Goal: Task Accomplishment & Management: Use online tool/utility

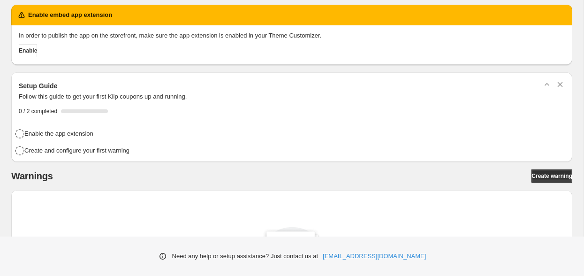
scroll to position [5, 0]
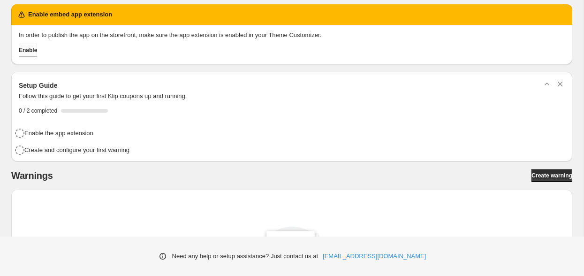
click at [33, 50] on span "Enable" at bounding box center [28, 50] width 18 height 8
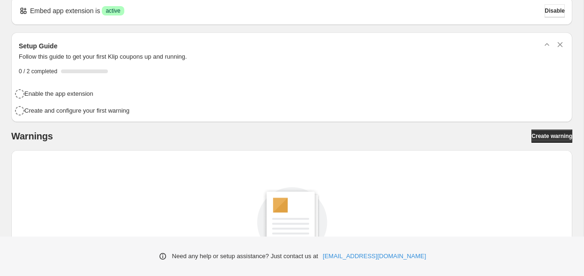
scroll to position [14, 0]
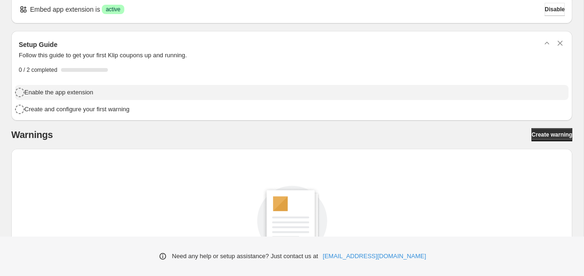
click at [58, 94] on h4 "Enable the app extension" at bounding box center [58, 92] width 69 height 9
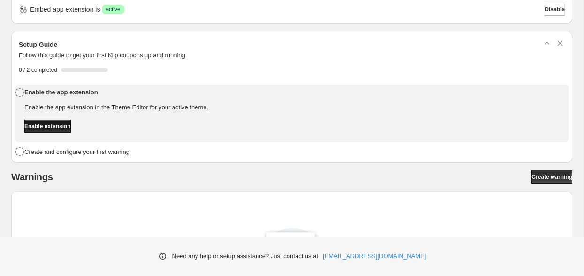
click at [66, 123] on span "Enable extension" at bounding box center [47, 126] width 46 height 8
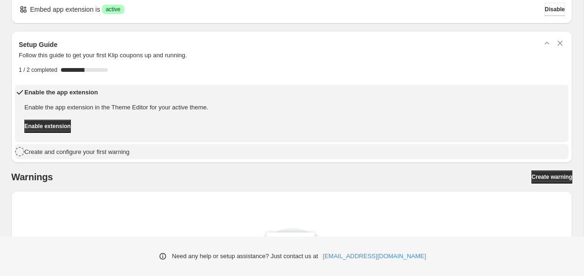
click at [129, 153] on h4 "Create and configure your first warning" at bounding box center [76, 151] width 105 height 9
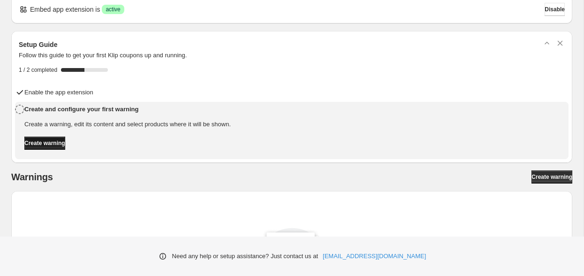
click at [65, 143] on span "Create warning" at bounding box center [44, 143] width 41 height 8
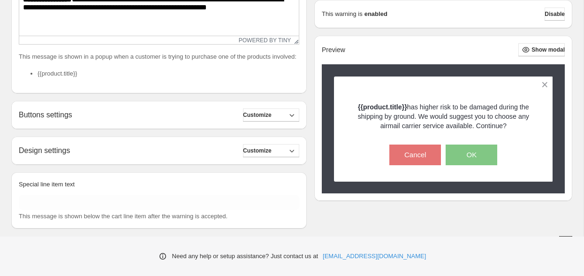
scroll to position [282, 0]
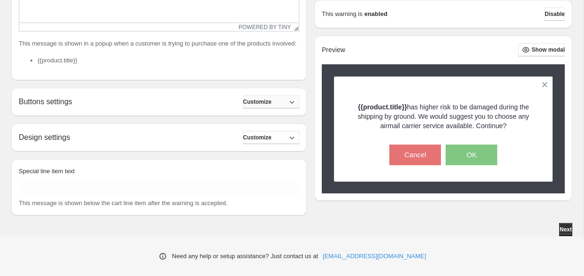
click at [290, 105] on icon "button" at bounding box center [291, 101] width 9 height 9
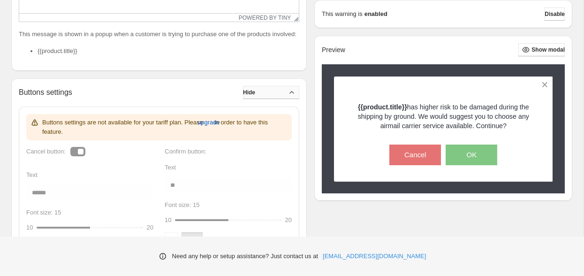
click at [290, 97] on icon "button" at bounding box center [291, 92] width 9 height 9
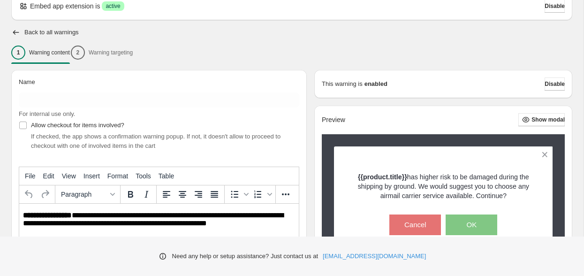
scroll to position [46, 0]
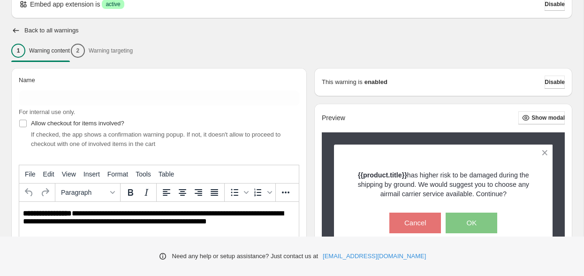
click at [130, 47] on div "1 Warning content 2 Warning targeting" at bounding box center [291, 51] width 561 height 20
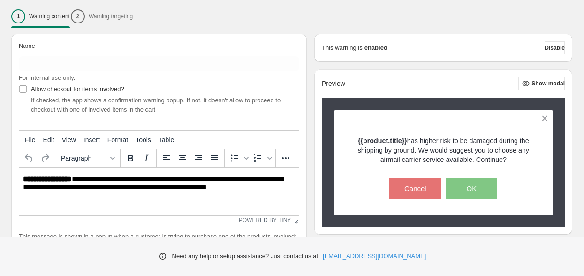
scroll to position [91, 0]
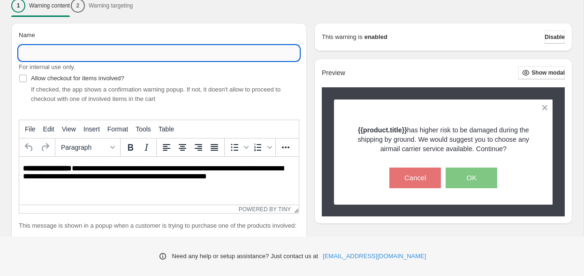
click at [131, 50] on input "Name" at bounding box center [159, 53] width 281 height 15
type input "****"
click at [249, 23] on div "Name **** For internal use only. Allow checkout for items involved? If checked,…" at bounding box center [159, 142] width 296 height 239
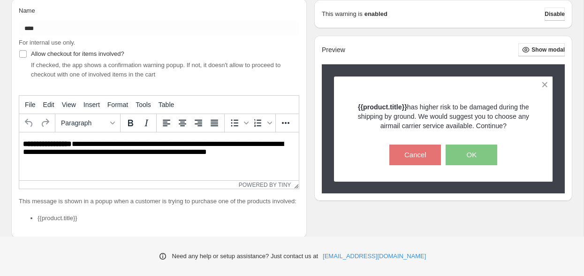
scroll to position [118, 0]
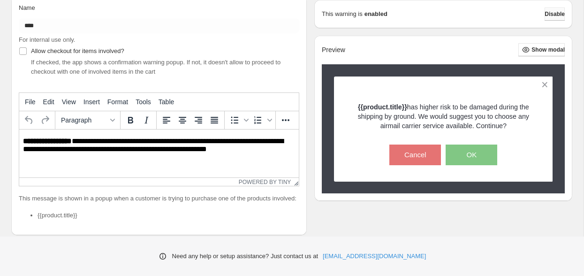
click at [552, 12] on span "Disable" at bounding box center [555, 14] width 20 height 8
click at [547, 13] on span "Disable" at bounding box center [555, 14] width 20 height 8
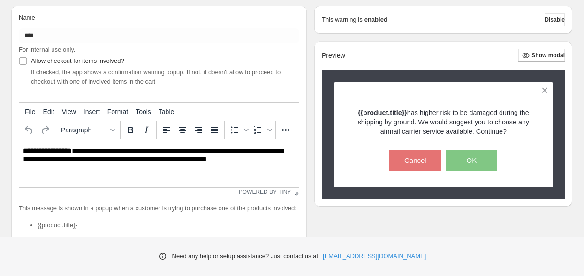
scroll to position [282, 0]
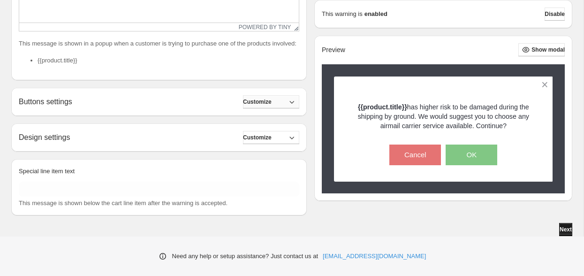
click at [564, 232] on span "Next" at bounding box center [566, 230] width 12 height 8
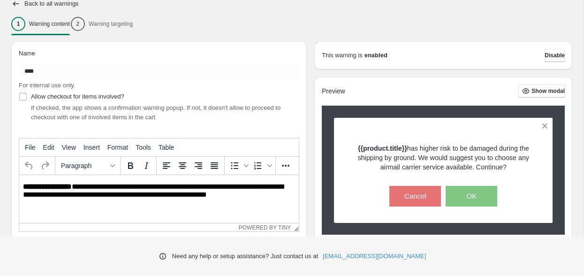
scroll to position [0, 0]
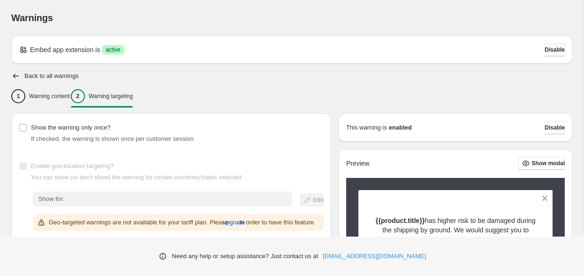
click at [551, 47] on span "Disable" at bounding box center [555, 50] width 20 height 8
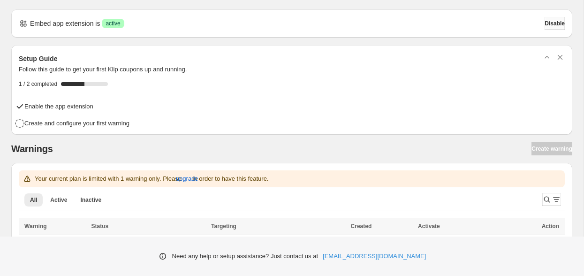
click at [550, 21] on span "Disable" at bounding box center [555, 24] width 20 height 8
